Goal: Information Seeking & Learning: Learn about a topic

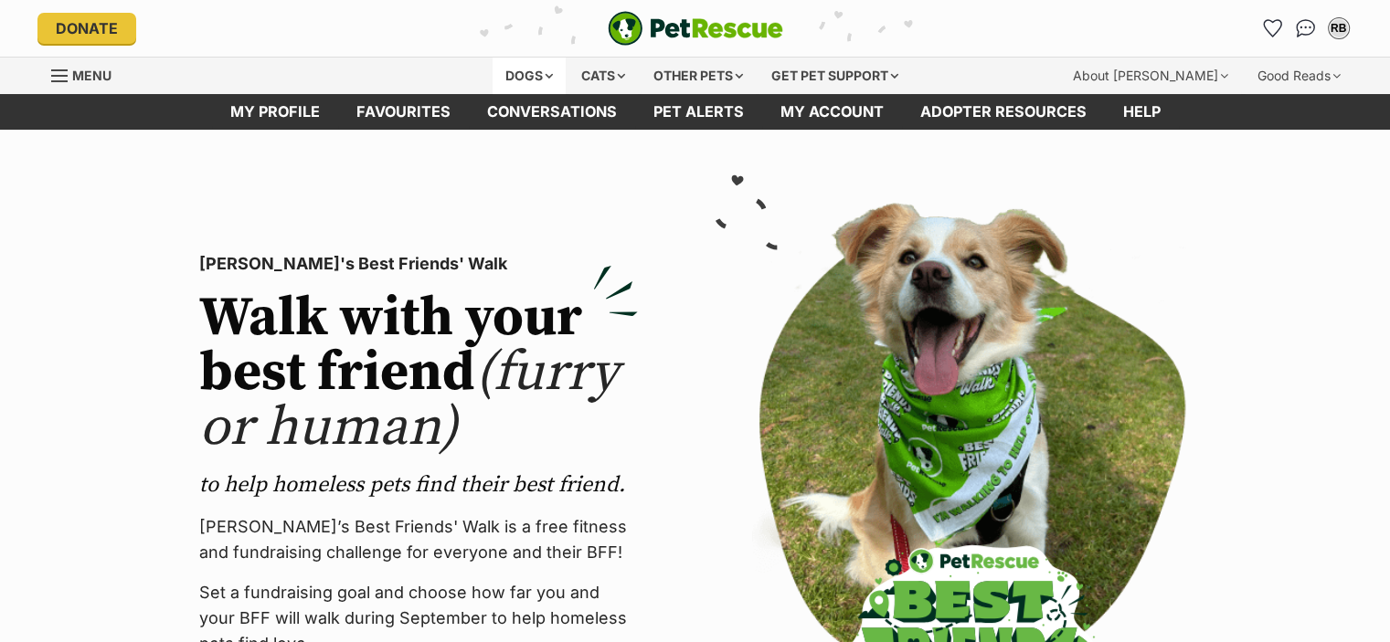
click at [511, 83] on div "Dogs" at bounding box center [528, 76] width 73 height 37
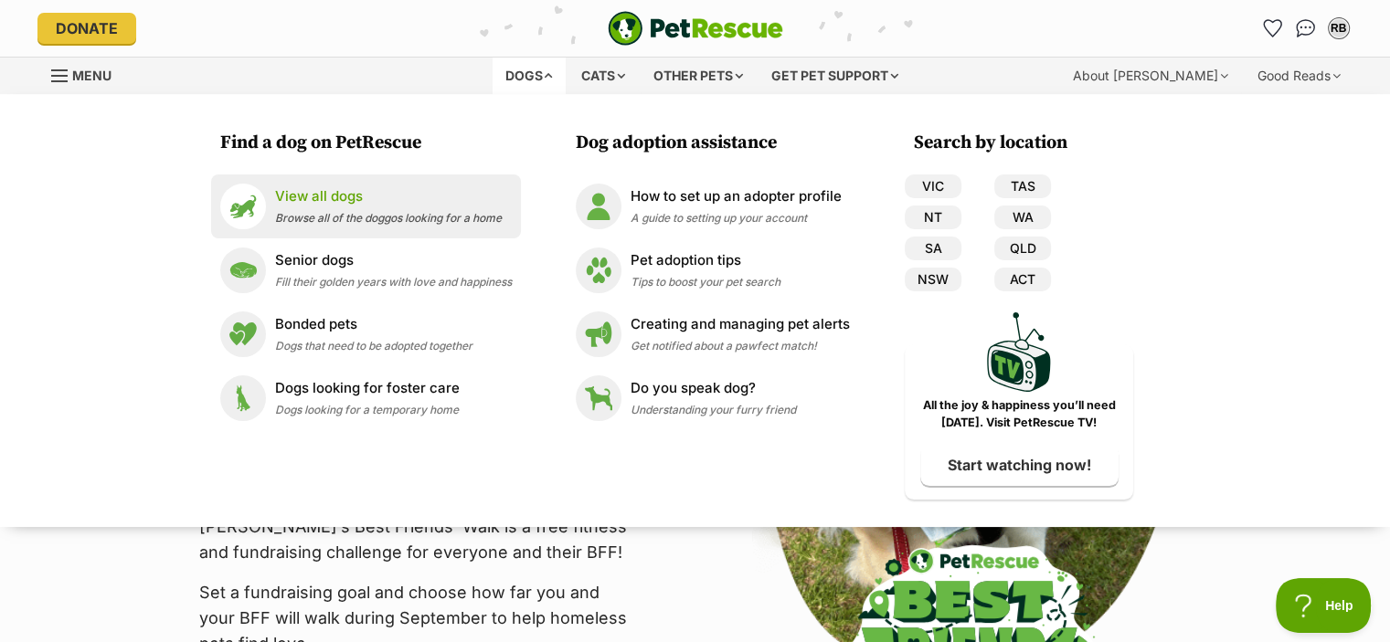
click at [344, 207] on div "View all dogs Browse all of the doggos looking for a home" at bounding box center [388, 205] width 227 height 39
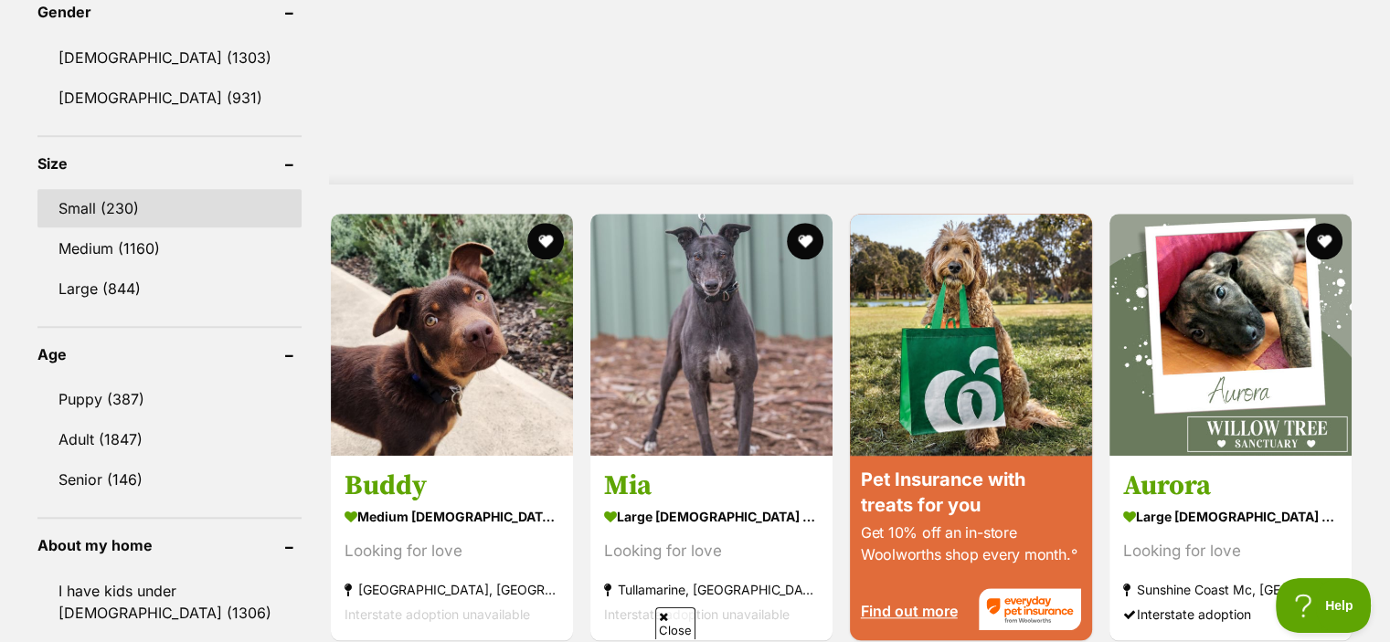
scroll to position [1592, 0]
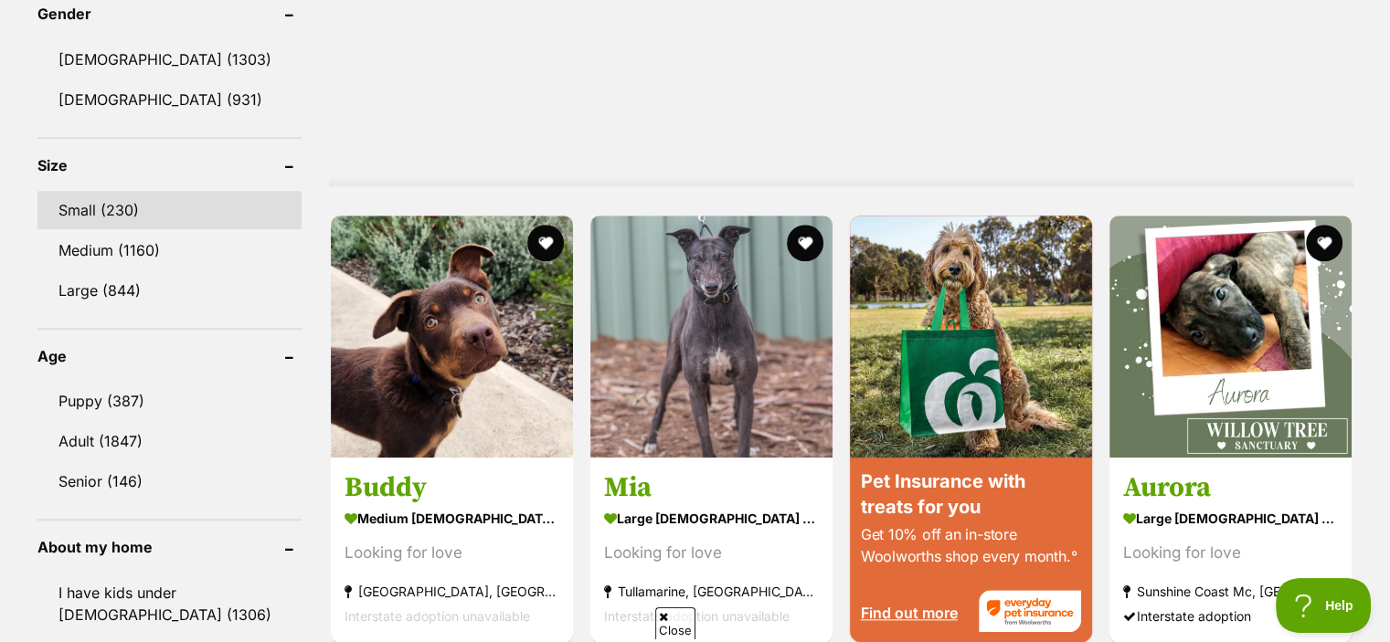
click at [164, 199] on link "Small (230)" at bounding box center [169, 210] width 264 height 38
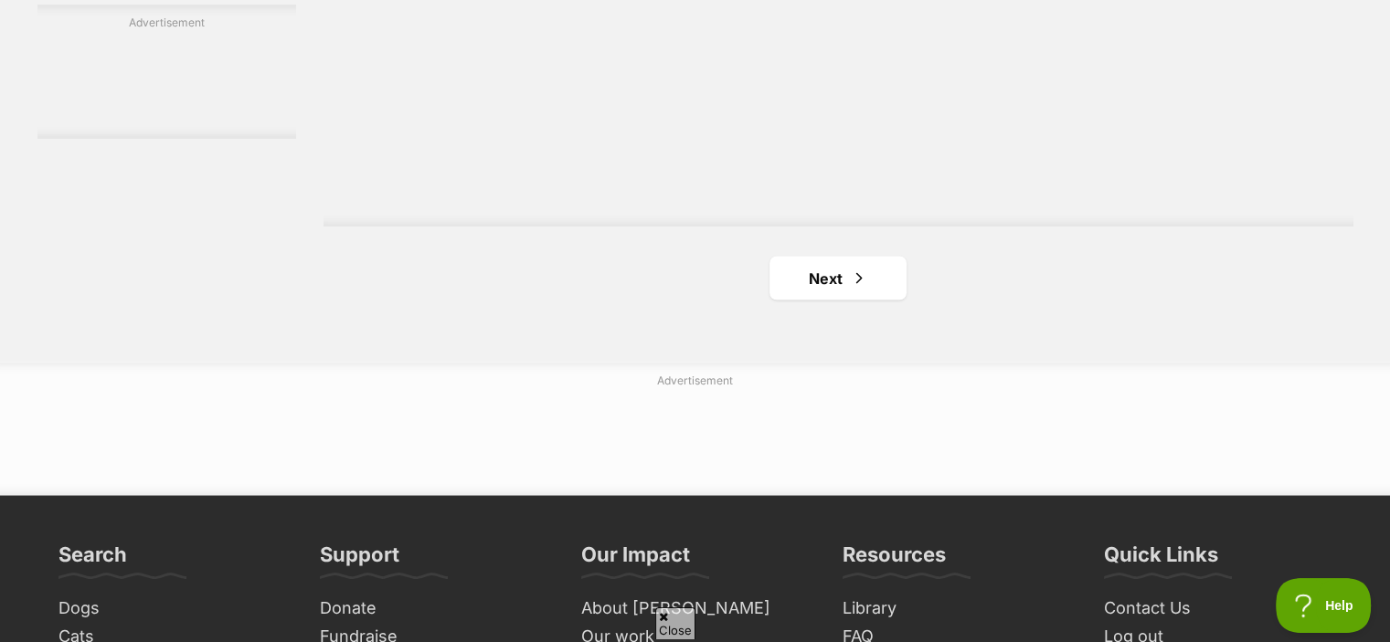
scroll to position [3428, 0]
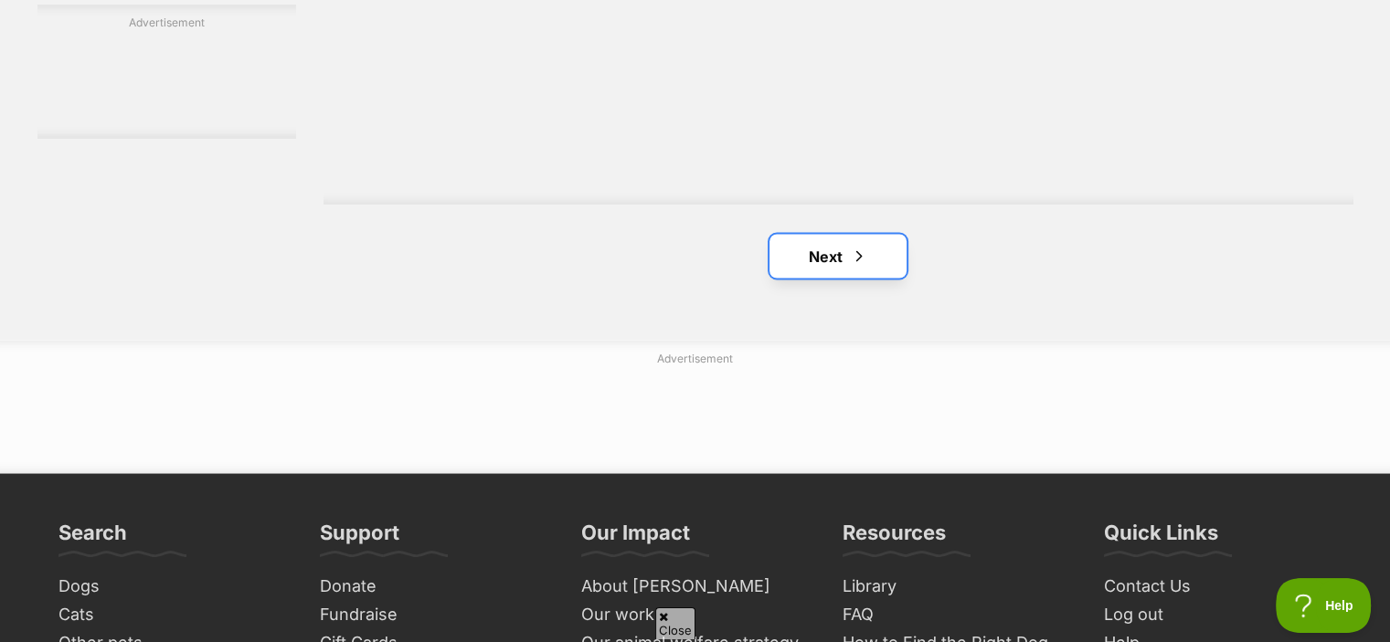
click at [843, 249] on link "Next" at bounding box center [837, 256] width 137 height 44
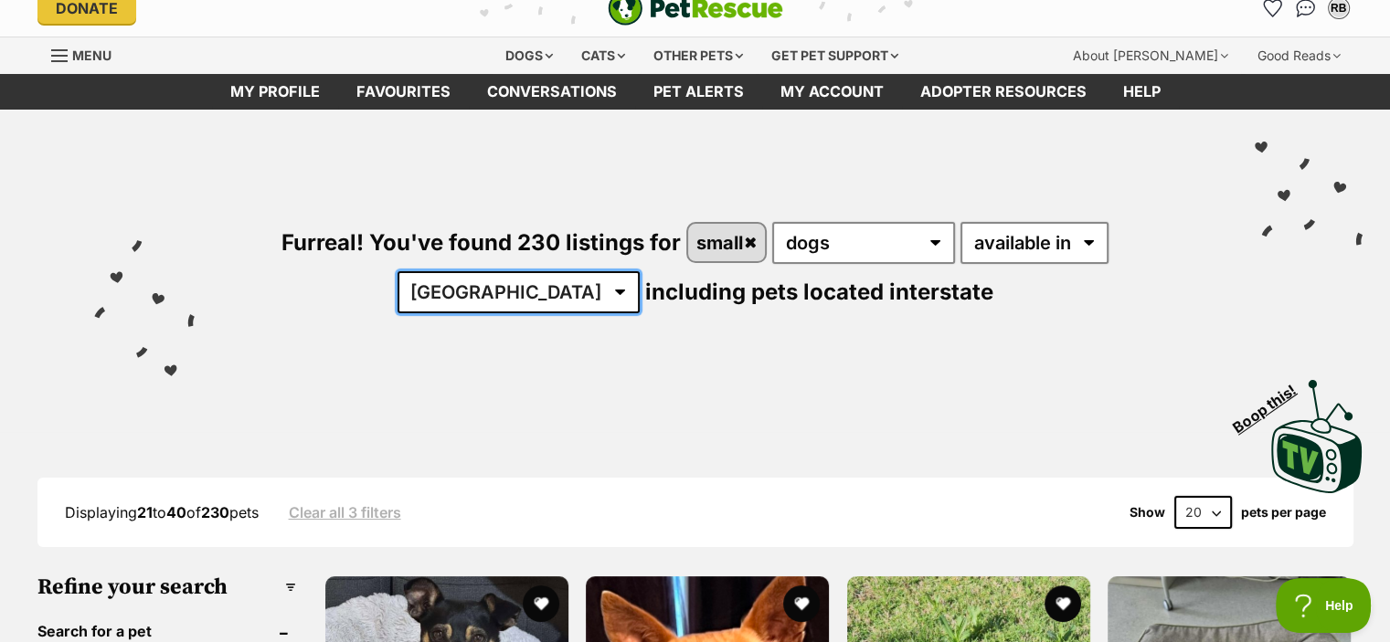
click at [640, 271] on select "Australia ACT NSW NT QLD SA TAS VIC WA" at bounding box center [518, 292] width 242 height 42
select select "VIC"
click at [640, 271] on select "Australia ACT NSW NT QLD SA TAS VIC WA" at bounding box center [518, 292] width 242 height 42
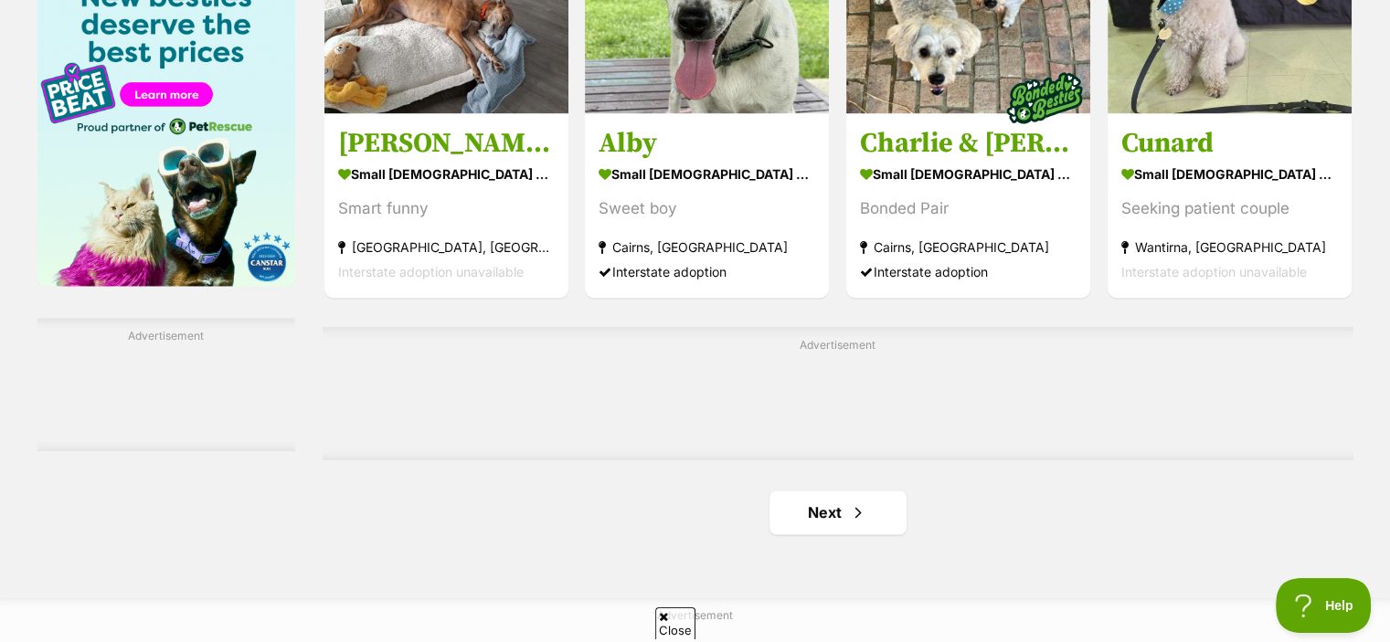
scroll to position [2895, 0]
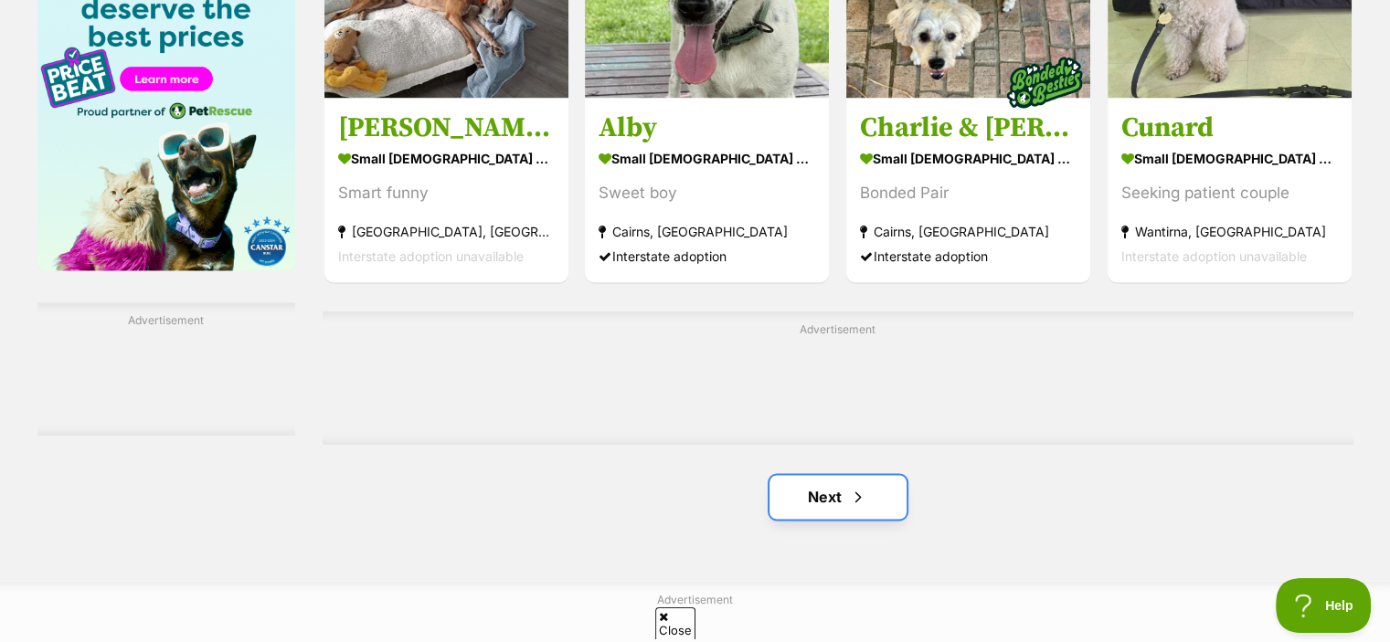
click at [858, 486] on span "Next page" at bounding box center [858, 497] width 18 height 22
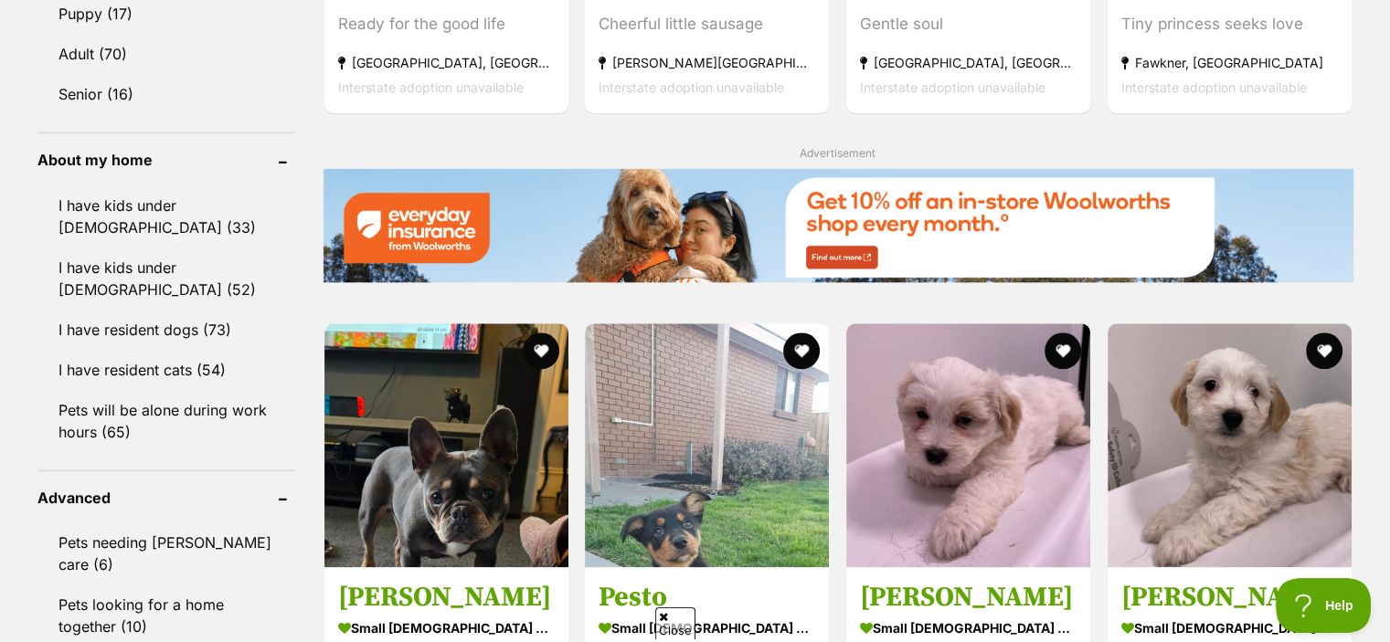
scroll to position [2016, 0]
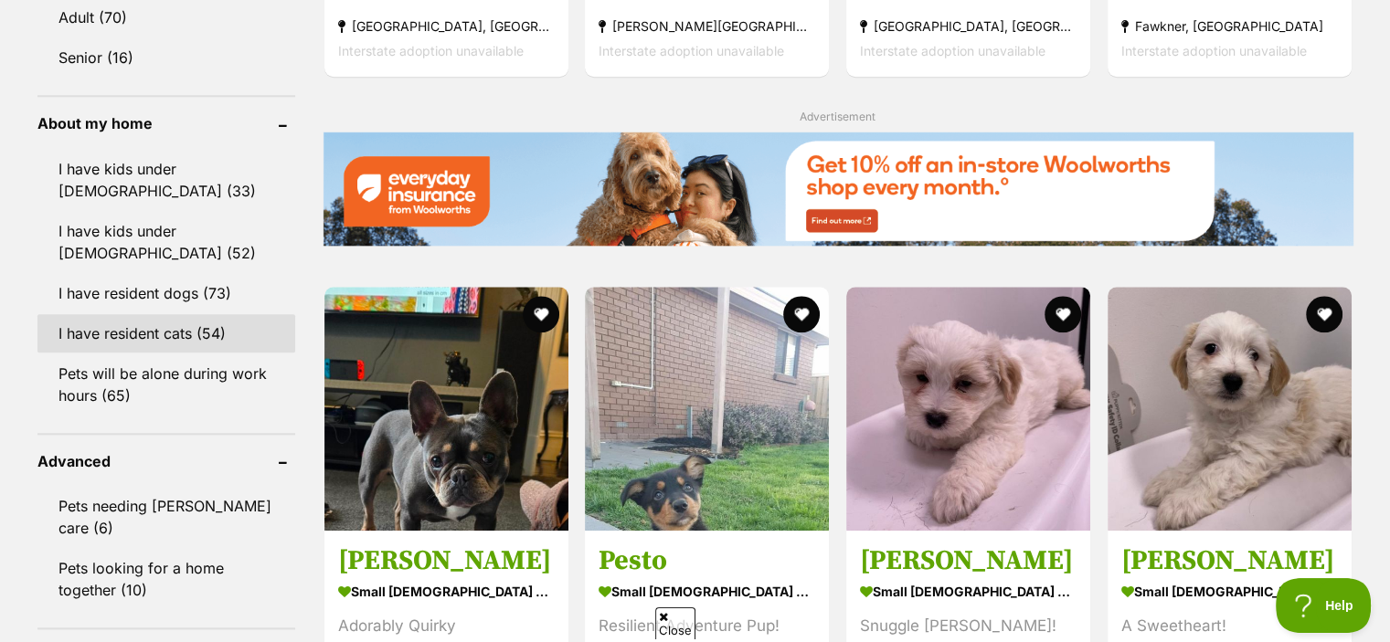
click at [161, 326] on link "I have resident cats (54)" at bounding box center [166, 333] width 258 height 38
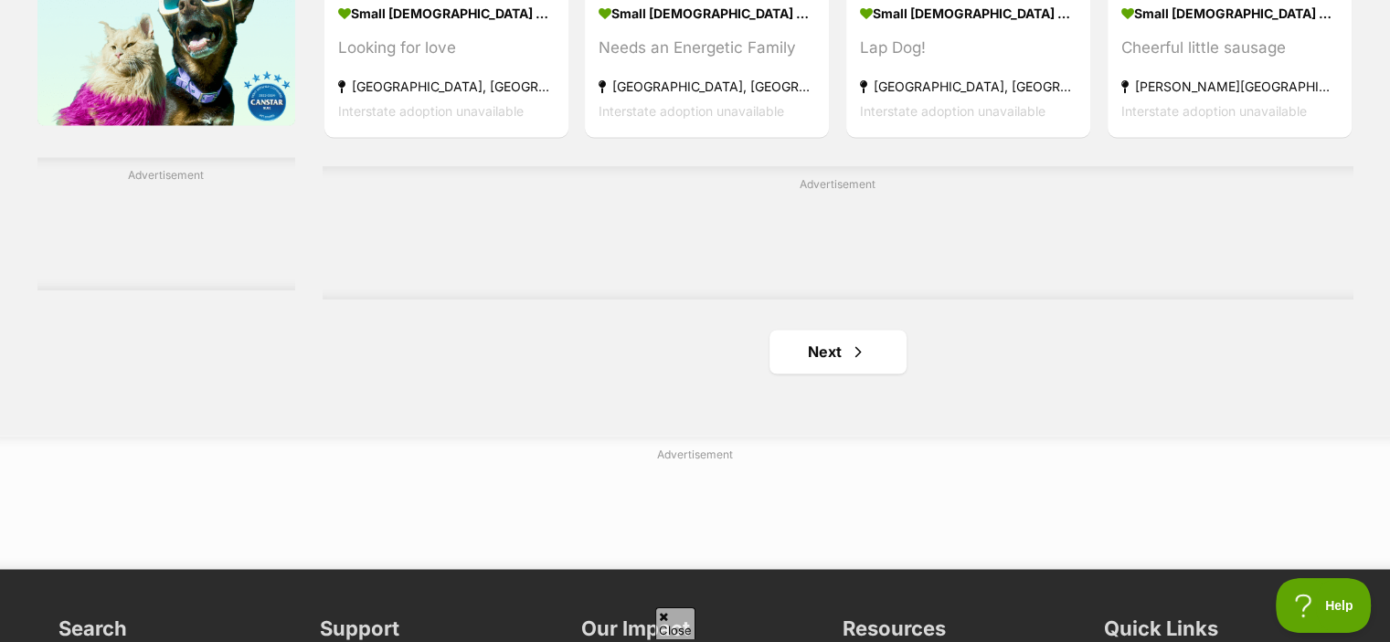
scroll to position [3099, 0]
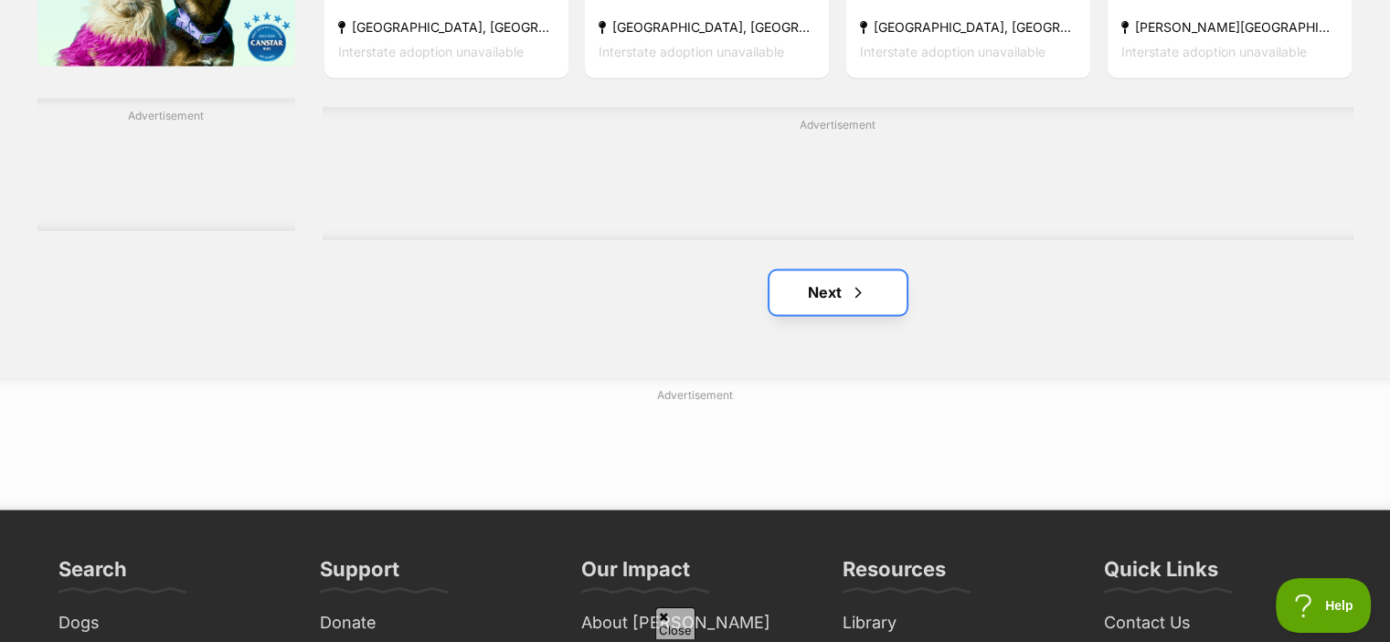
click at [810, 291] on link "Next" at bounding box center [837, 292] width 137 height 44
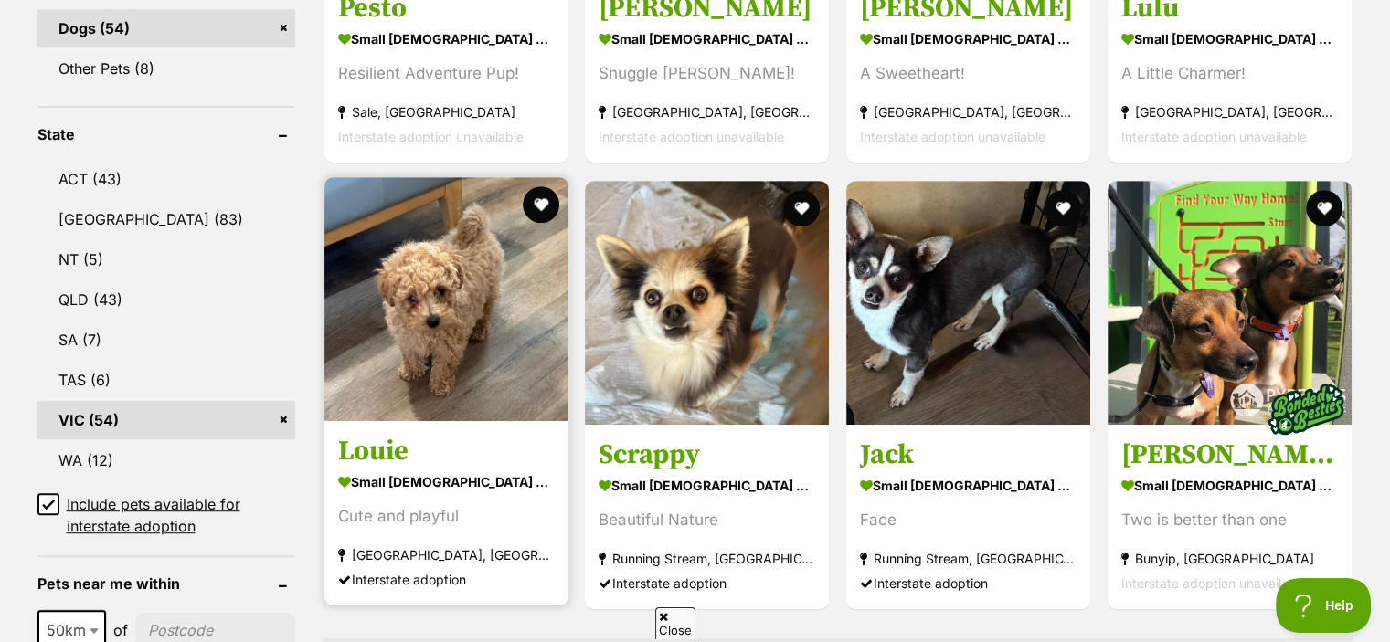
scroll to position [868, 0]
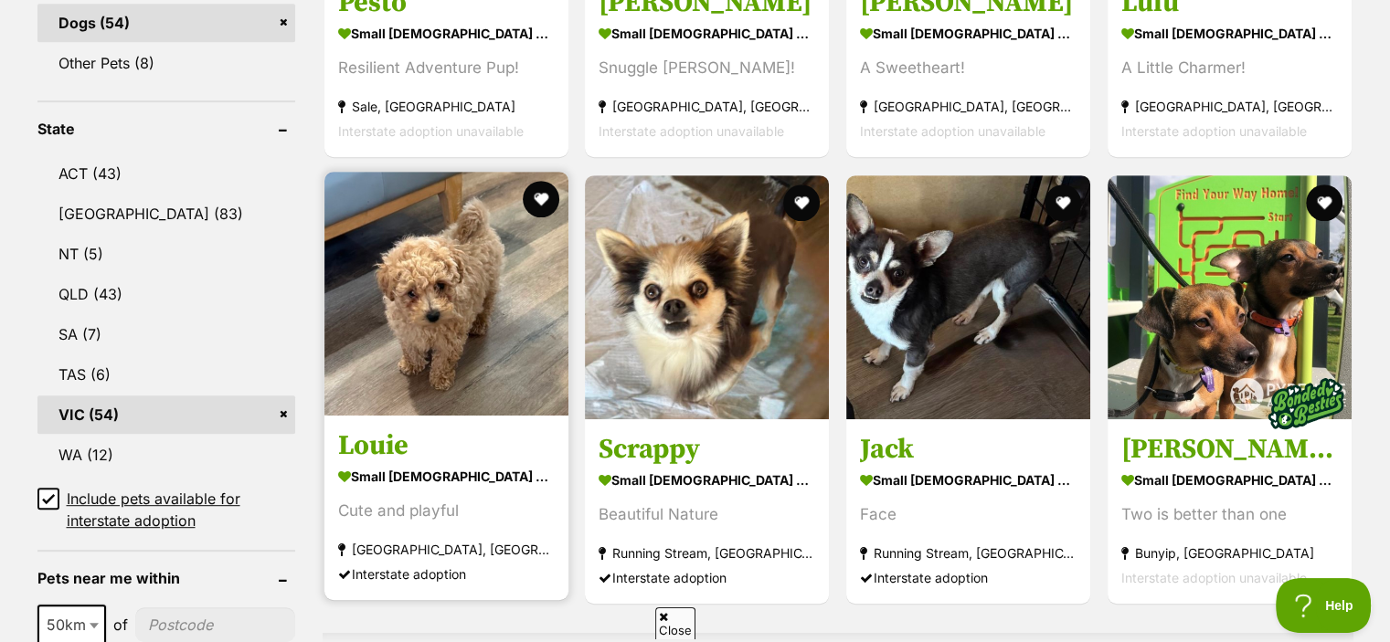
click at [489, 449] on h3 "Louie" at bounding box center [446, 446] width 217 height 35
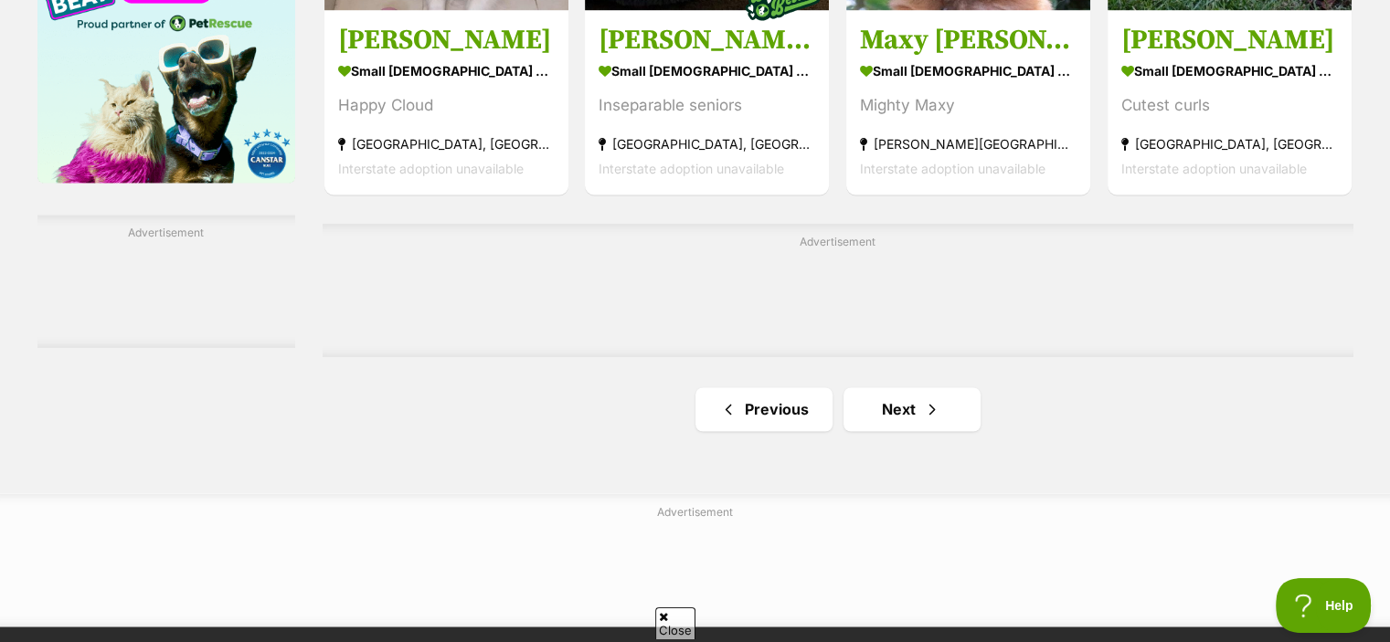
scroll to position [2982, 0]
click at [955, 397] on link "Next" at bounding box center [911, 409] width 137 height 44
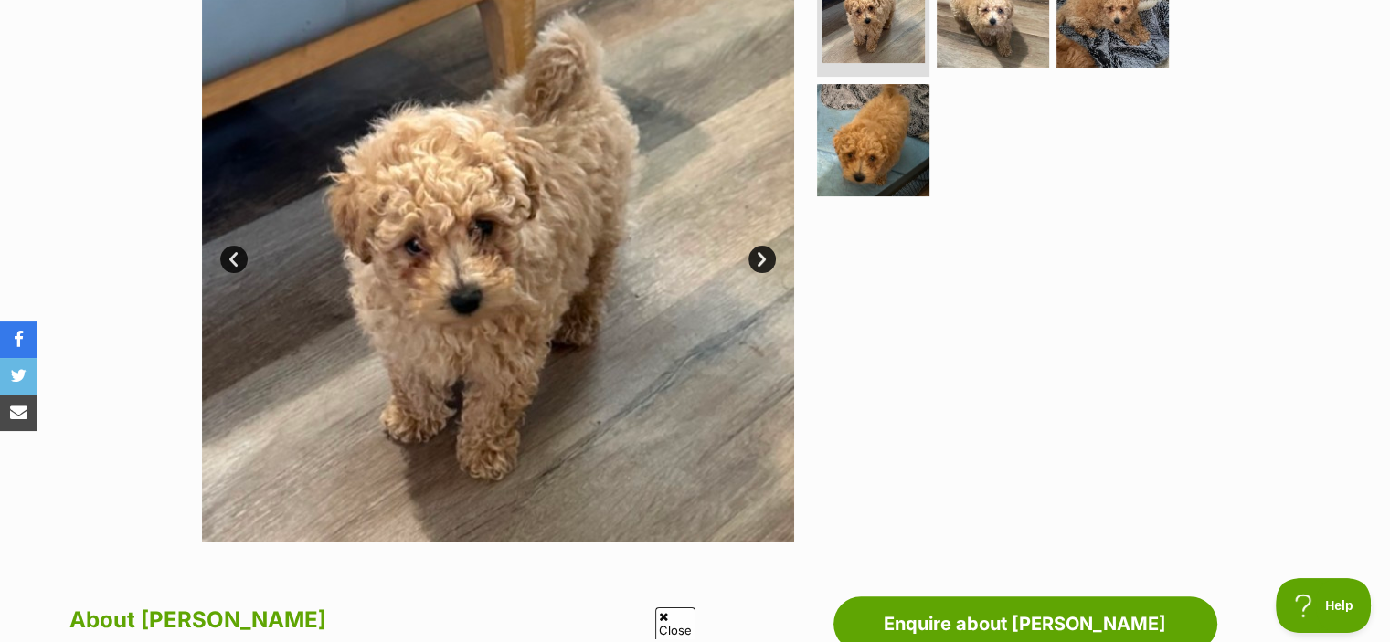
click at [757, 259] on link "Next" at bounding box center [761, 259] width 27 height 27
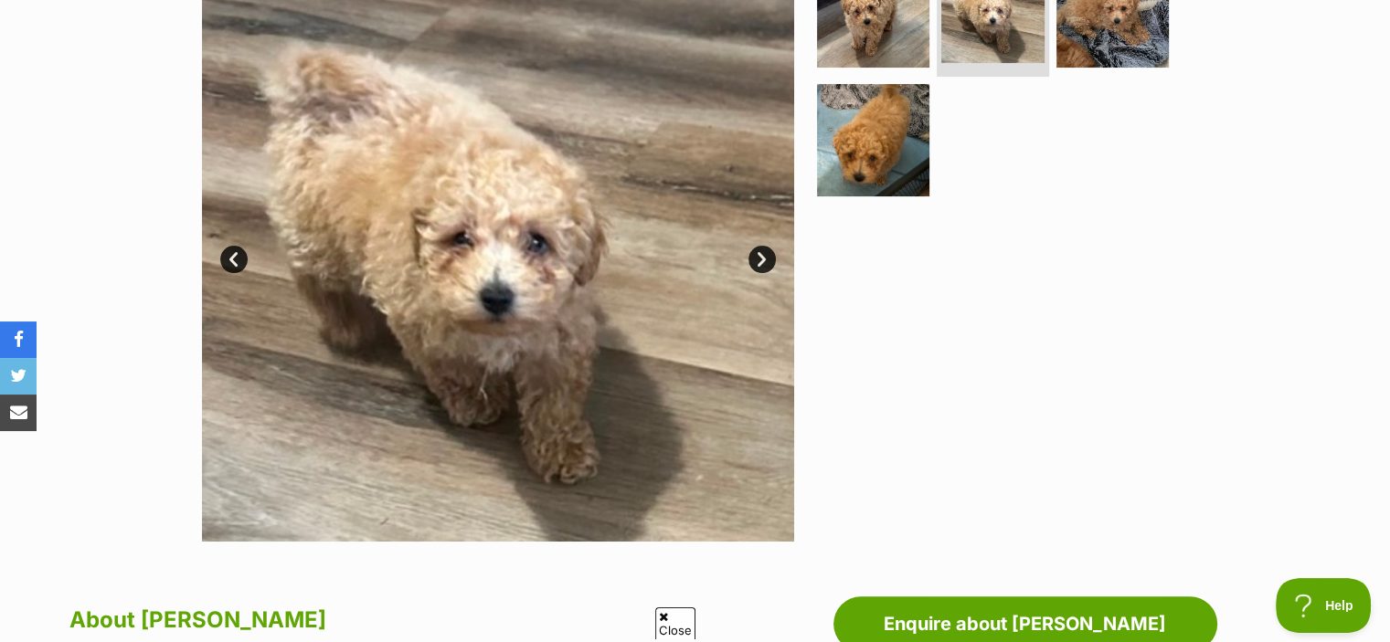
click at [757, 259] on link "Next" at bounding box center [761, 259] width 27 height 27
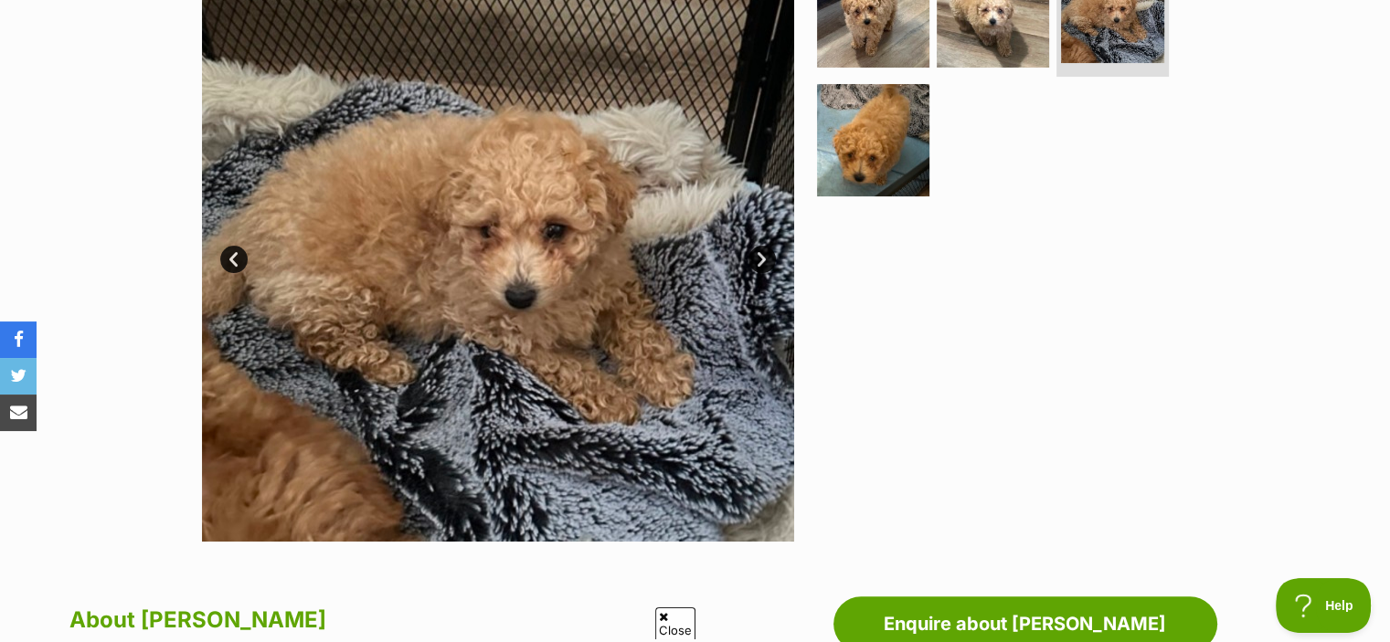
click at [757, 259] on link "Next" at bounding box center [761, 259] width 27 height 27
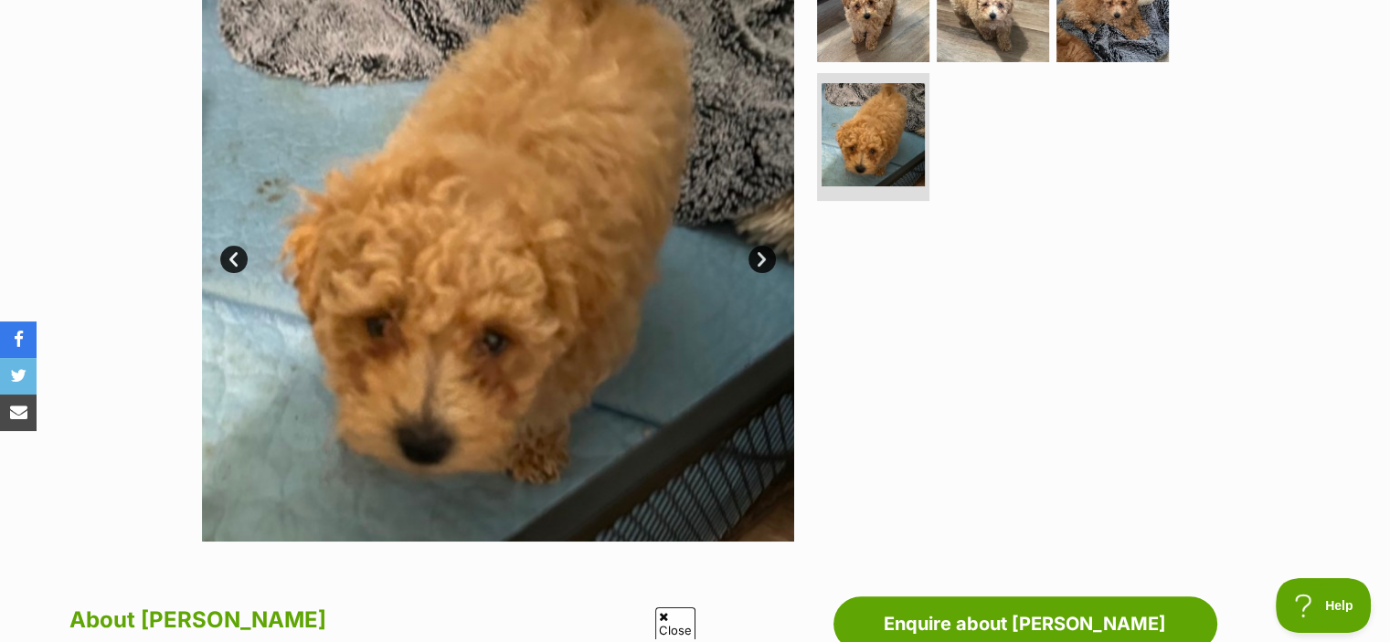
click at [757, 259] on link "Next" at bounding box center [761, 259] width 27 height 27
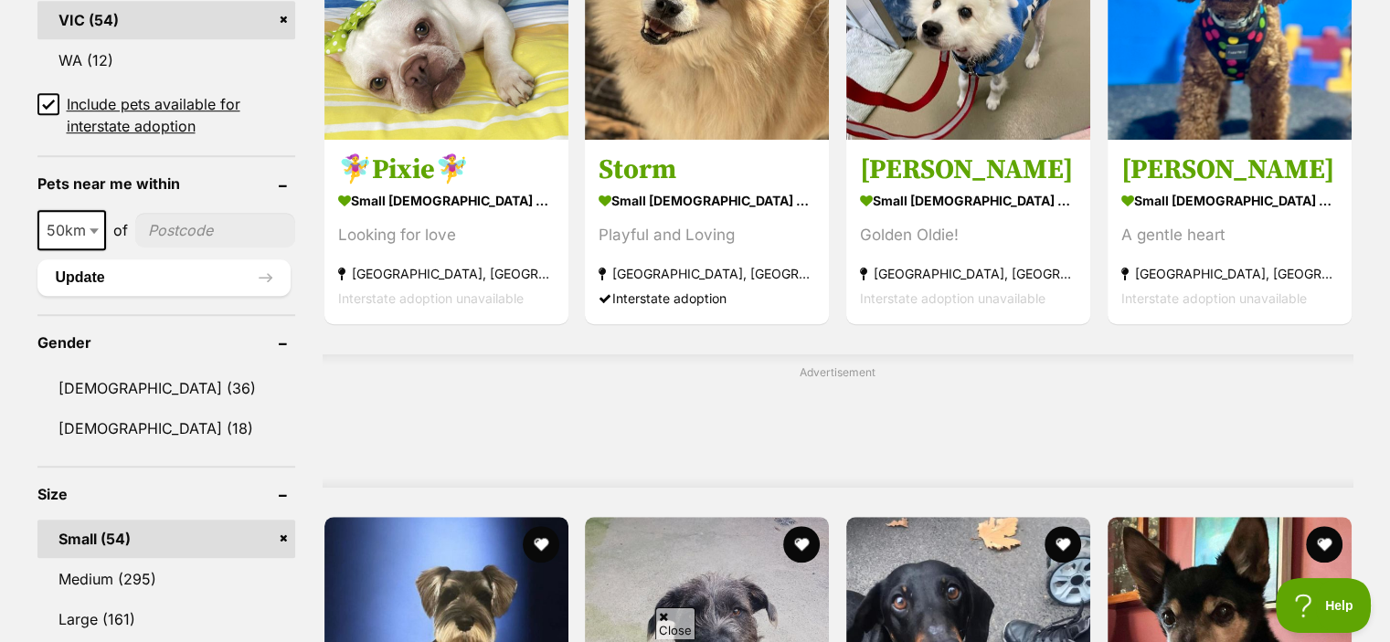
scroll to position [1270, 0]
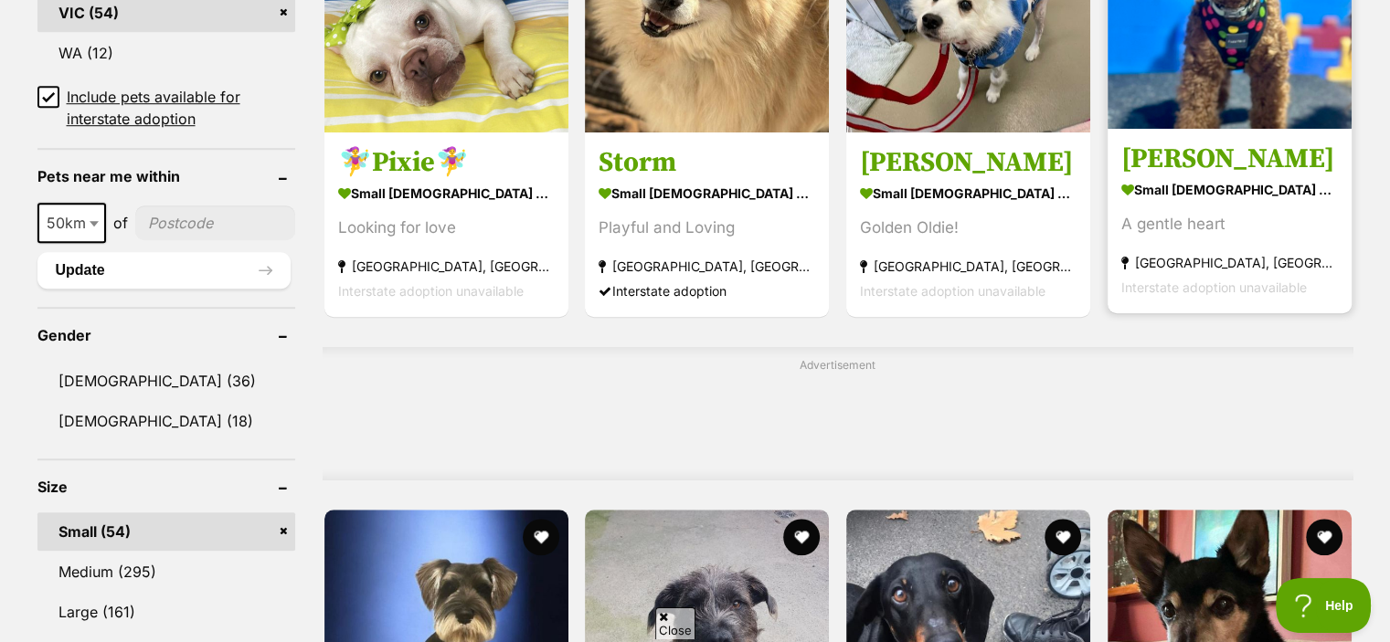
click at [1221, 217] on div "A gentle heart" at bounding box center [1229, 225] width 217 height 25
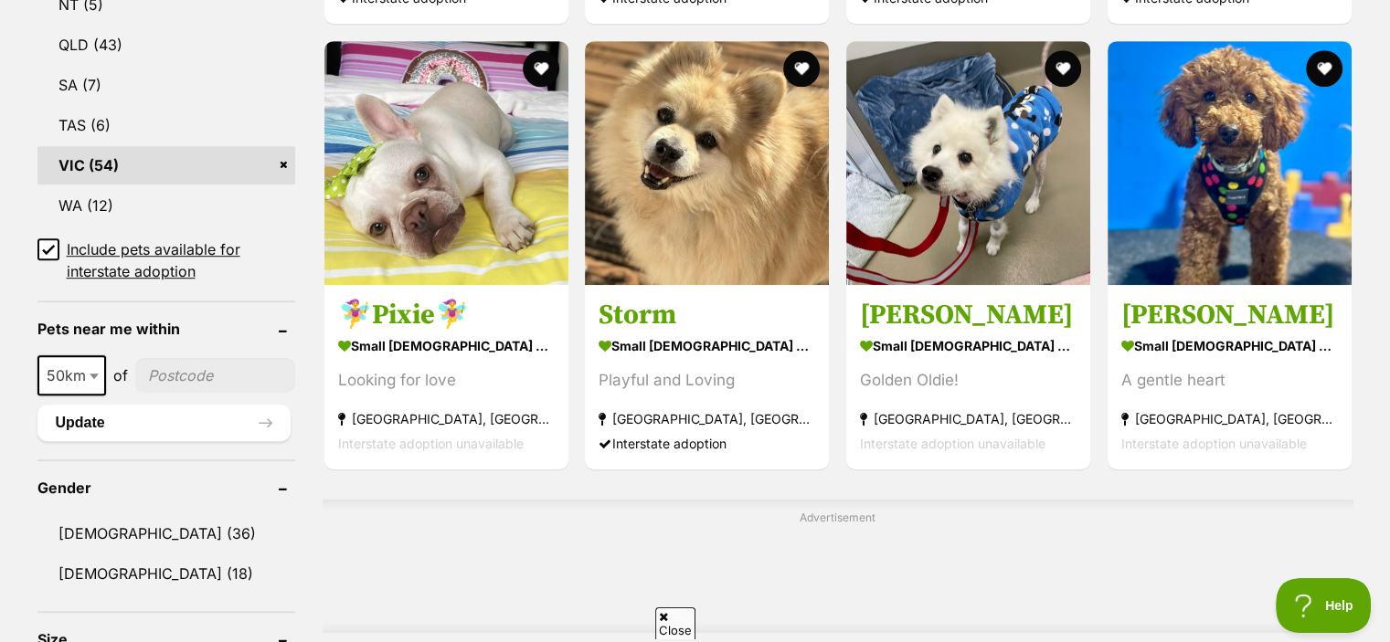
scroll to position [1118, 0]
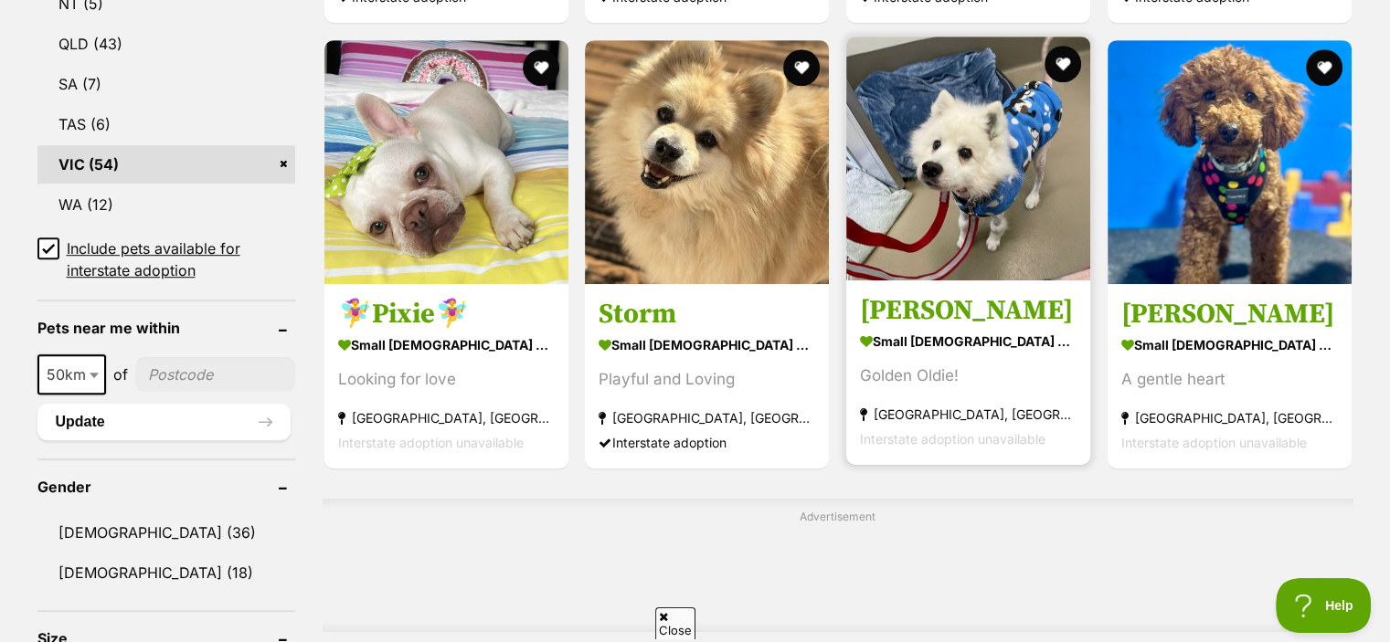
click at [990, 352] on section "small male Dog Golden Oldie! Keysborough, VIC Interstate adoption unavailable" at bounding box center [968, 390] width 217 height 123
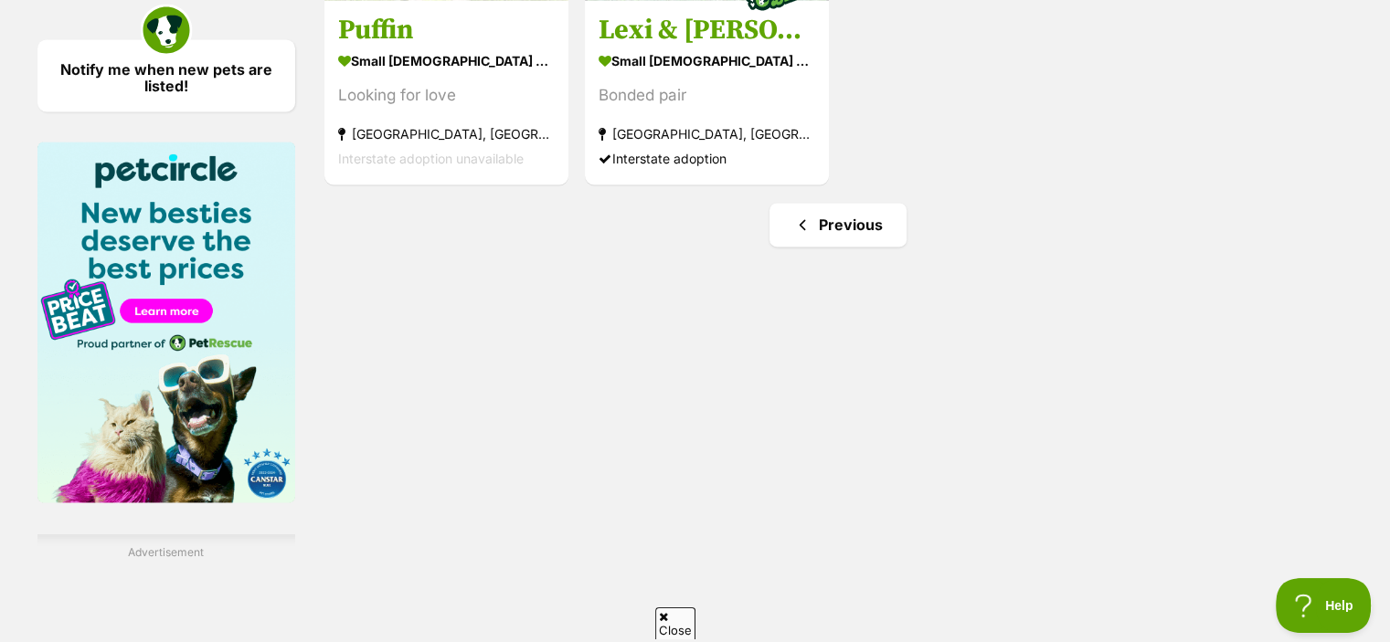
scroll to position [0, 0]
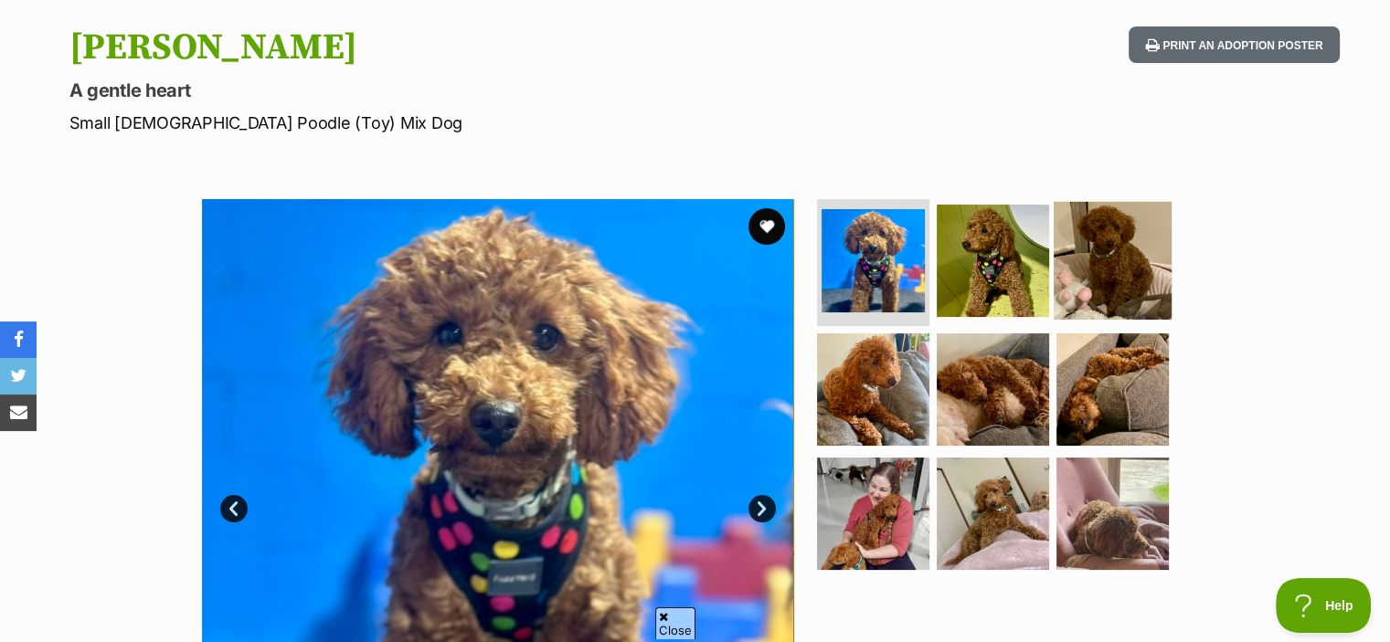
scroll to position [190, 0]
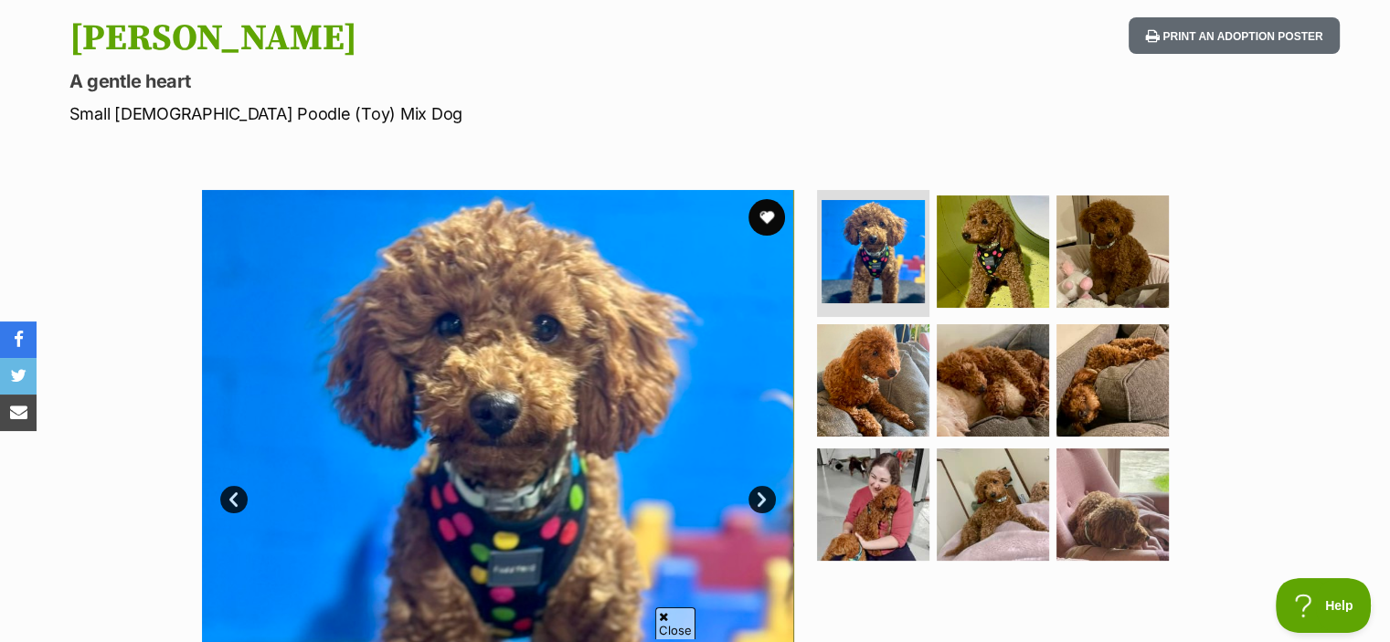
click at [763, 492] on link "Next" at bounding box center [761, 499] width 27 height 27
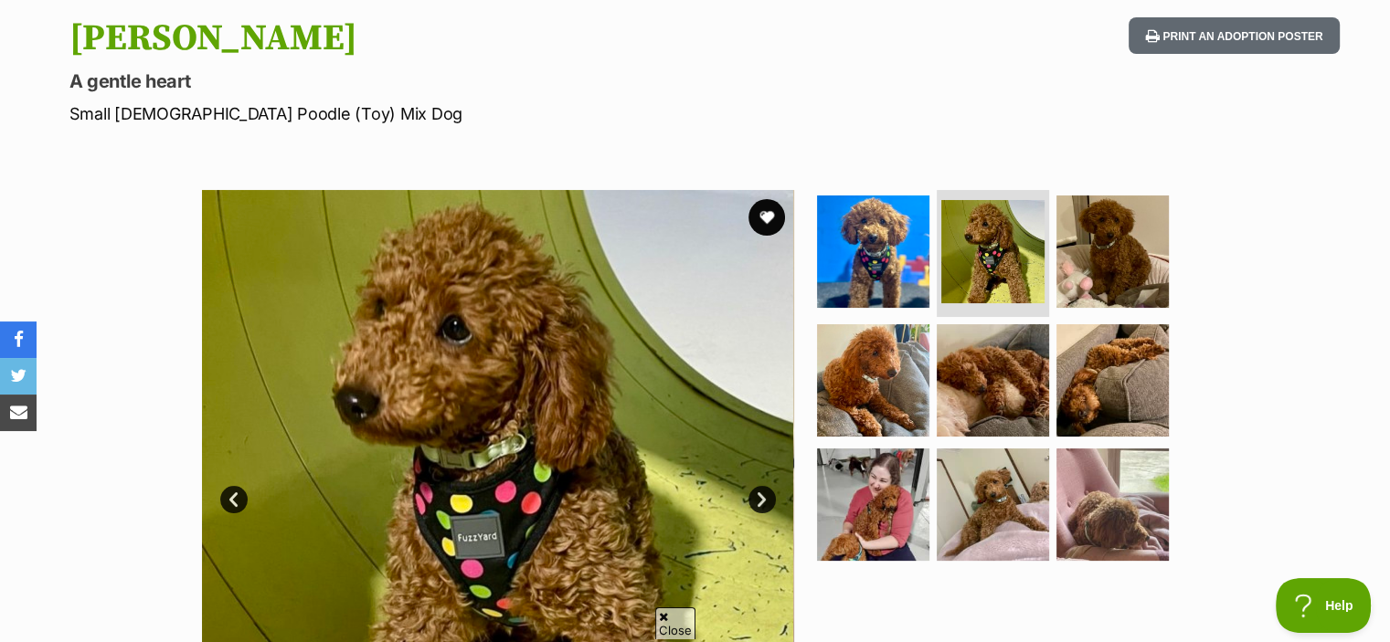
scroll to position [0, 0]
click at [764, 492] on link "Next" at bounding box center [761, 499] width 27 height 27
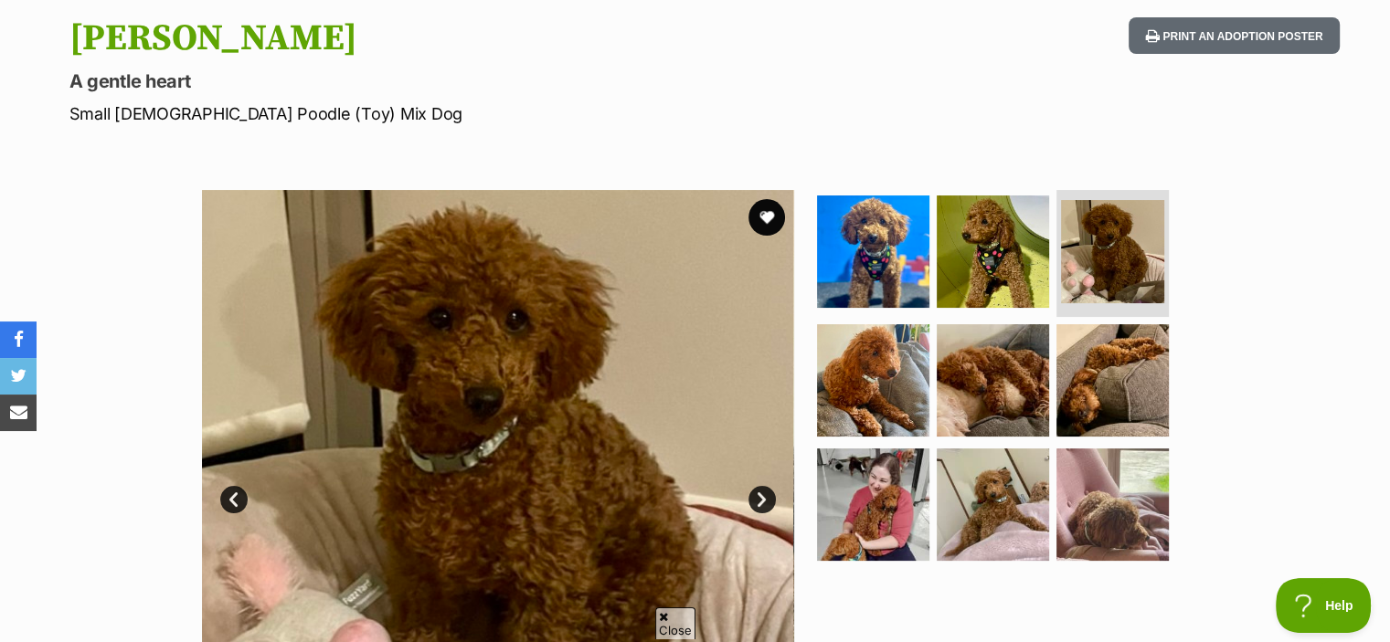
click at [764, 492] on link "Next" at bounding box center [761, 499] width 27 height 27
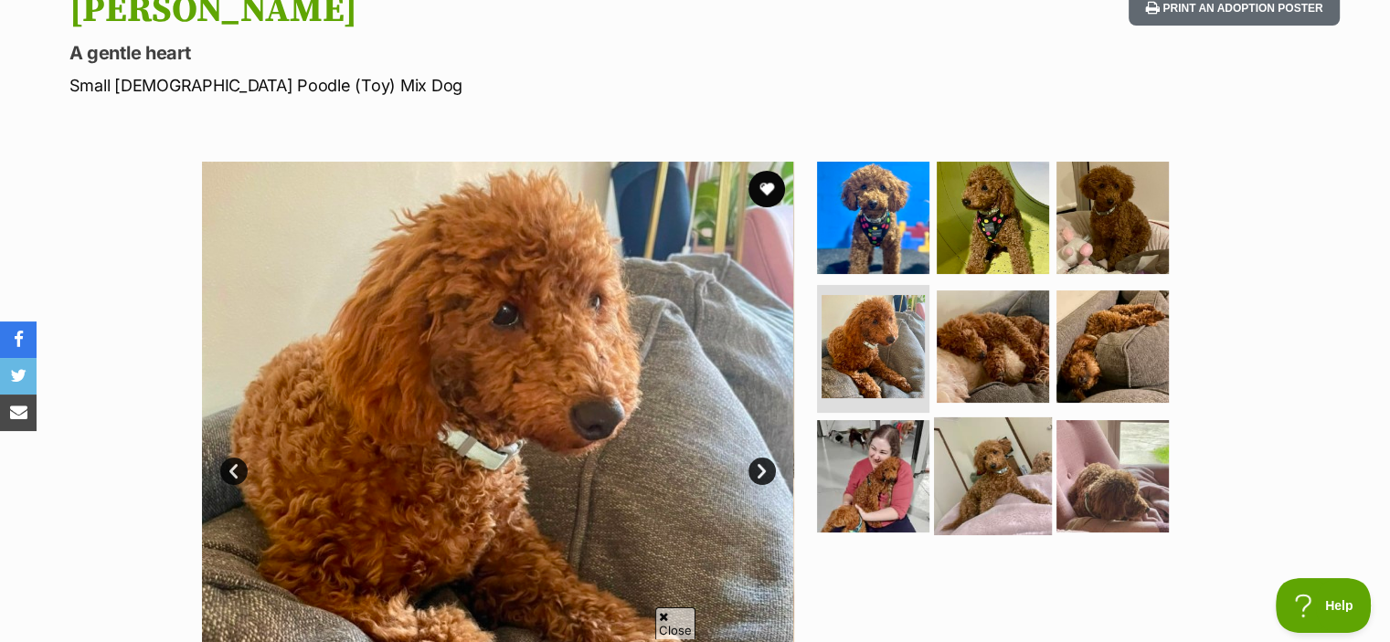
scroll to position [216, 0]
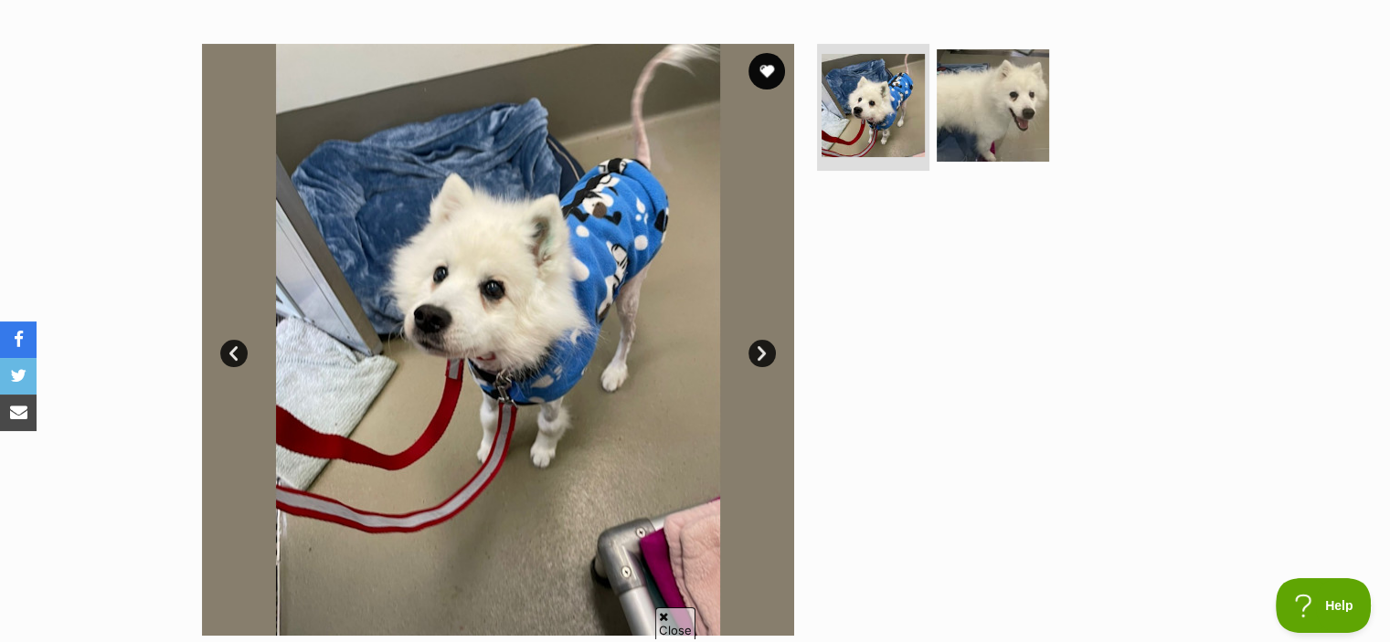
click at [765, 347] on link "Next" at bounding box center [761, 353] width 27 height 27
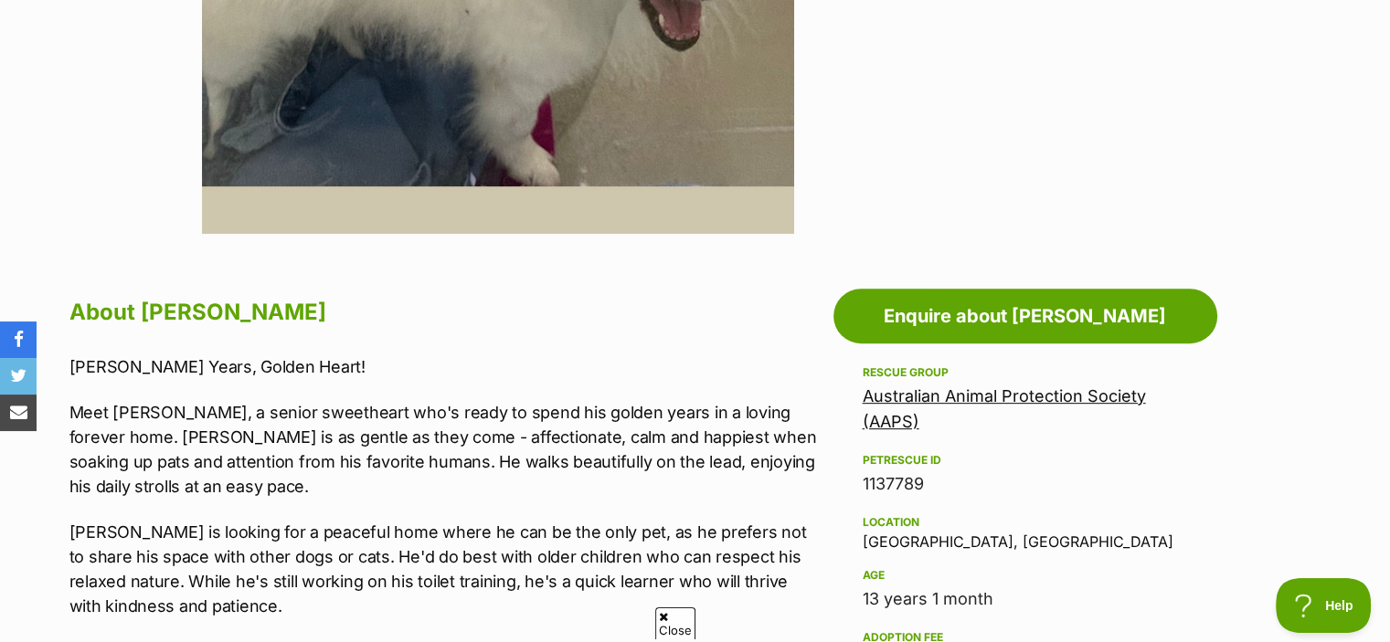
scroll to position [738, 0]
